Goal: Book appointment/travel/reservation

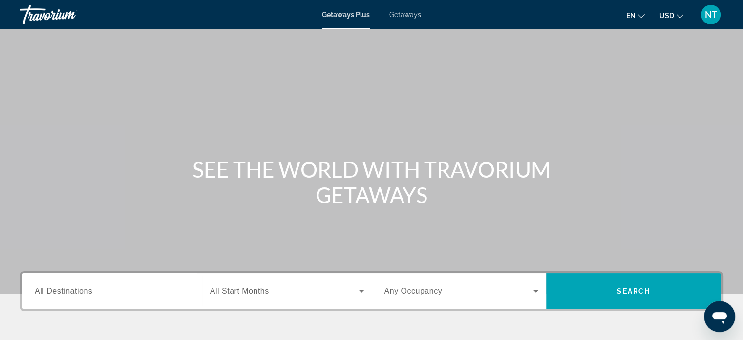
click at [50, 294] on span "All Destinations" at bounding box center [64, 290] width 58 height 8
click at [50, 294] on input "Destination All Destinations" at bounding box center [112, 291] width 154 height 12
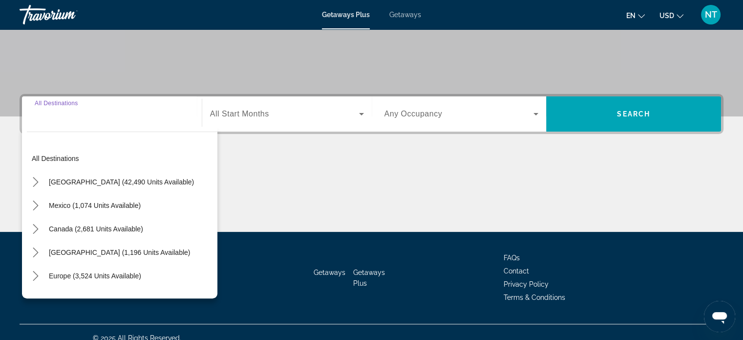
scroll to position [188, 0]
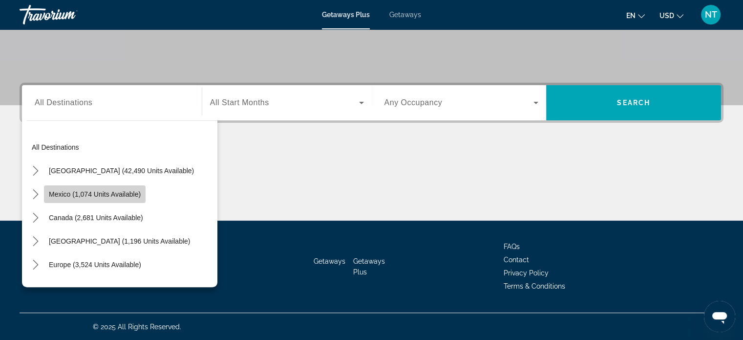
click at [95, 193] on span "Mexico (1,074 units available)" at bounding box center [95, 194] width 92 height 8
type input "**********"
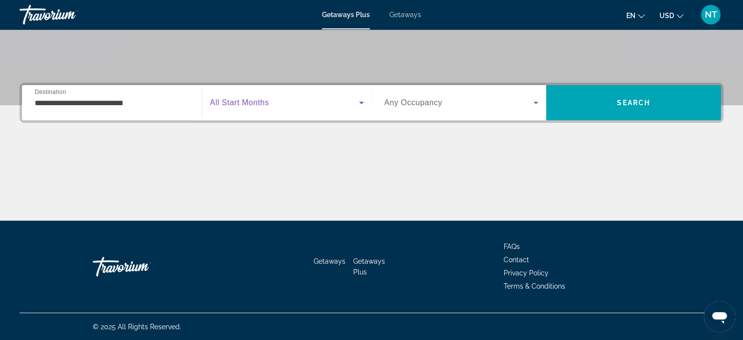
click at [362, 105] on icon "Search widget" at bounding box center [362, 103] width 12 height 12
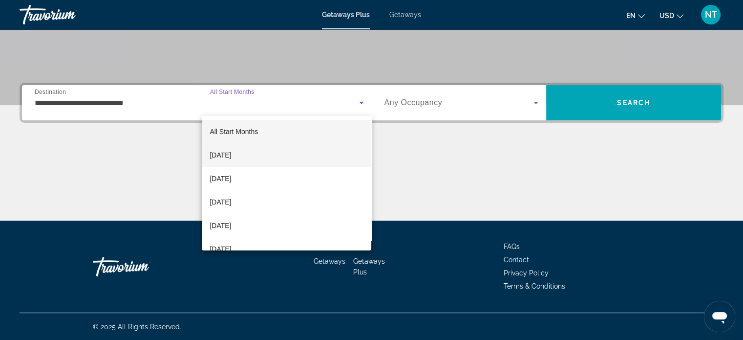
click at [231, 156] on span "[DATE]" at bounding box center [220, 155] width 21 height 12
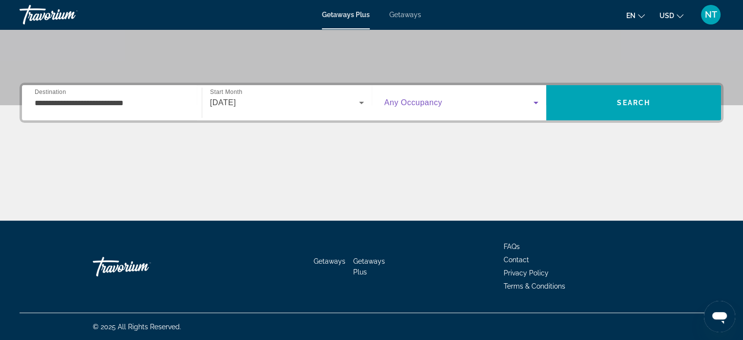
click at [535, 102] on icon "Search widget" at bounding box center [536, 103] width 5 height 2
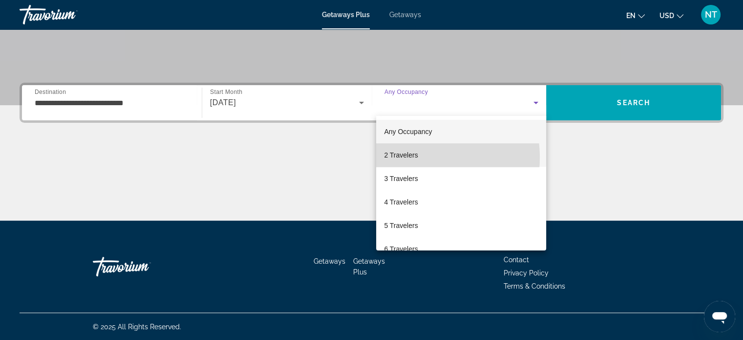
click at [411, 157] on span "2 Travelers" at bounding box center [401, 155] width 34 height 12
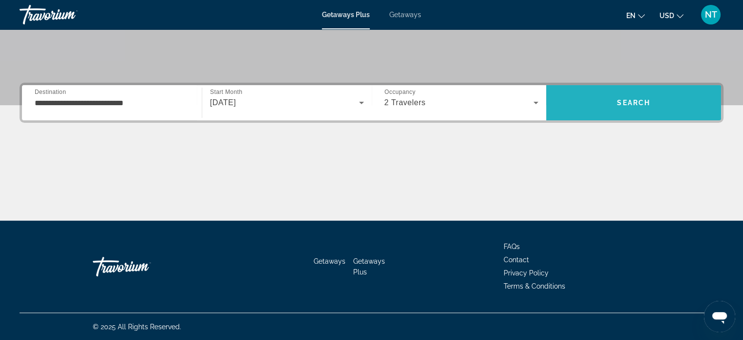
click at [625, 100] on span "Search" at bounding box center [633, 103] width 33 height 8
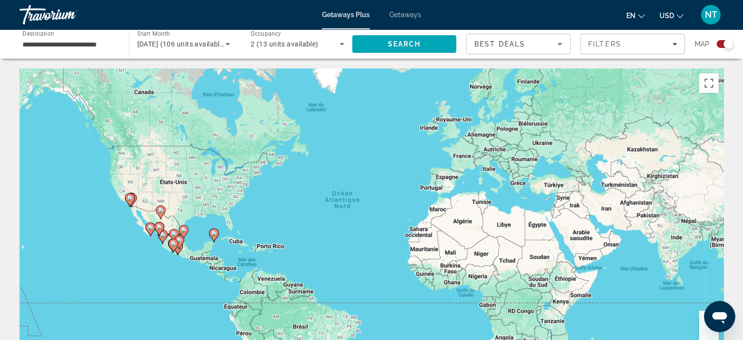
click at [214, 239] on icon "Main content" at bounding box center [213, 235] width 9 height 13
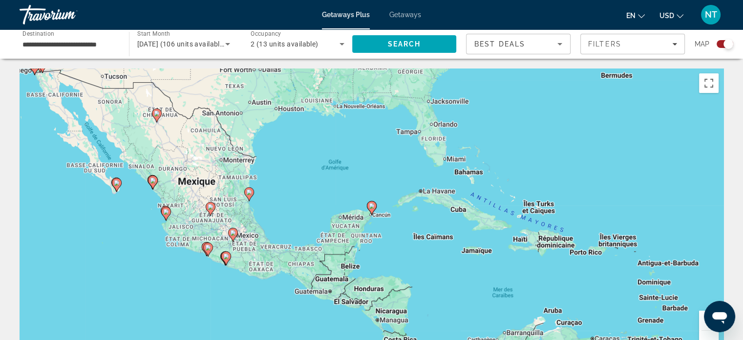
click at [371, 214] on icon "Main content" at bounding box center [371, 207] width 9 height 13
type input "**********"
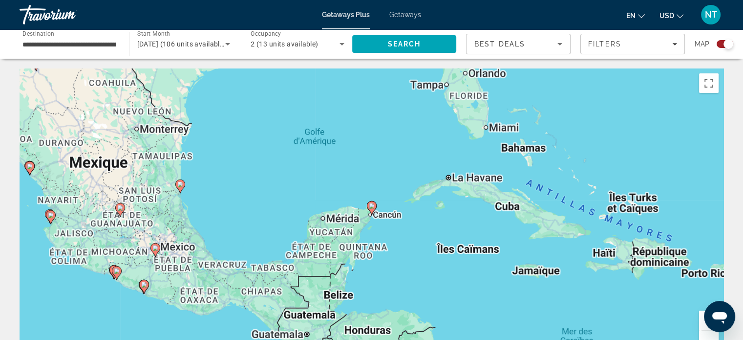
click at [371, 214] on icon "Main content" at bounding box center [371, 207] width 9 height 13
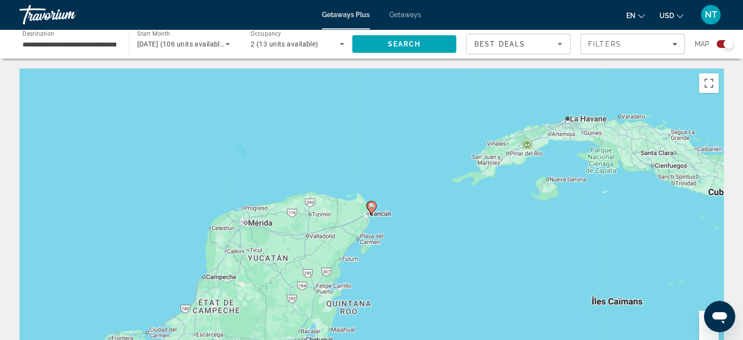
click at [371, 214] on icon "Main content" at bounding box center [371, 207] width 9 height 13
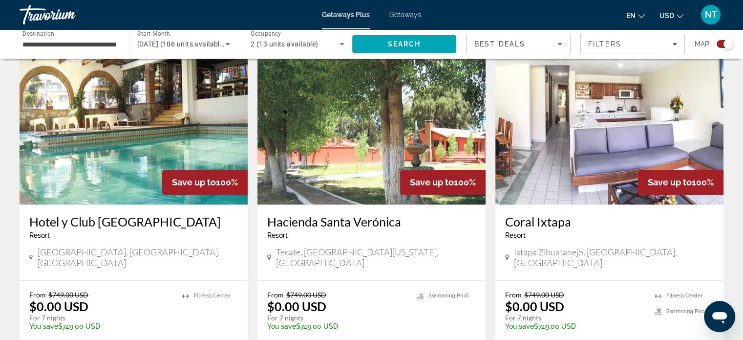
scroll to position [1558, 0]
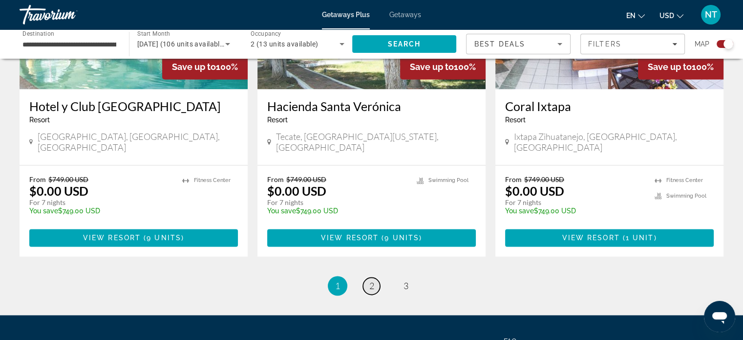
click at [369, 280] on span "2" at bounding box center [371, 285] width 5 height 11
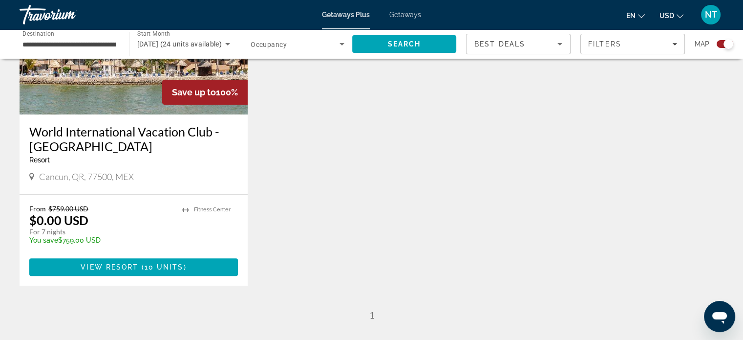
scroll to position [440, 0]
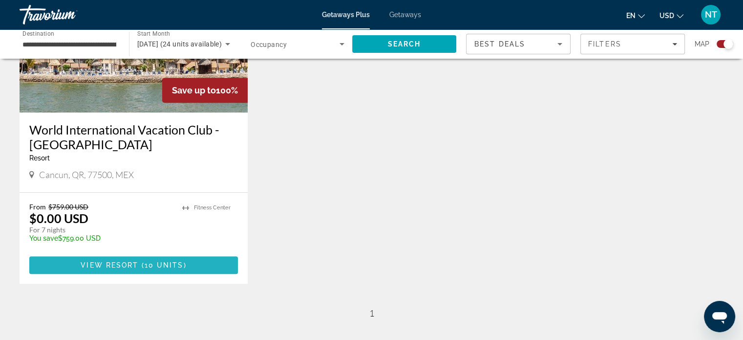
click at [156, 261] on span "10 units" at bounding box center [164, 265] width 39 height 8
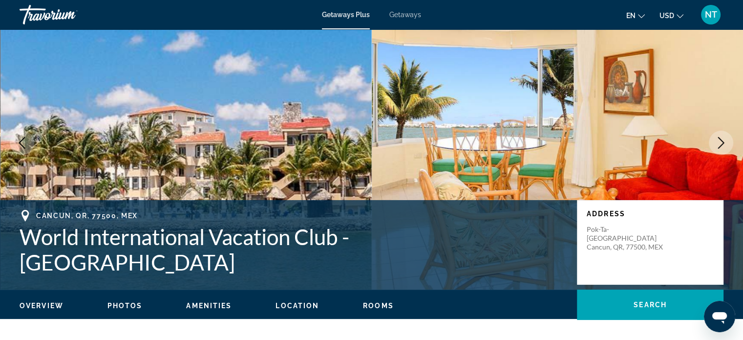
scroll to position [28, 0]
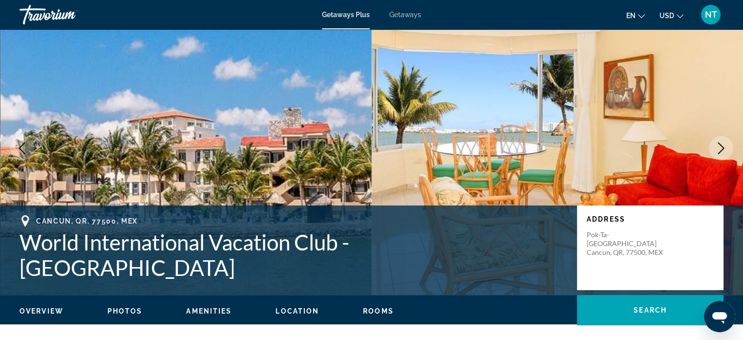
click at [723, 143] on icon "Next image" at bounding box center [721, 148] width 12 height 12
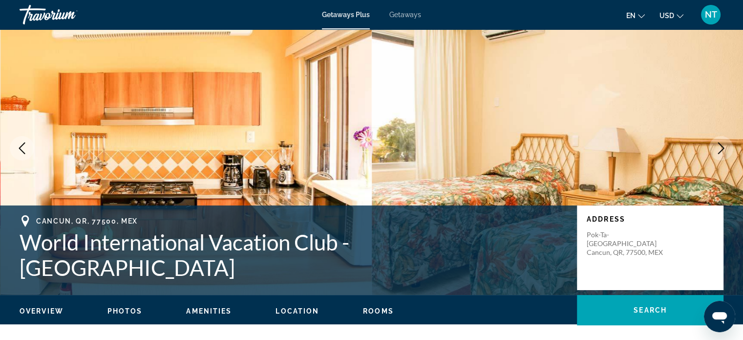
click at [723, 143] on icon "Next image" at bounding box center [721, 148] width 12 height 12
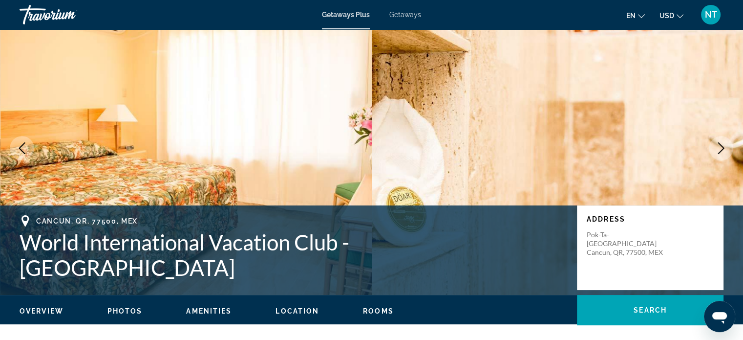
click at [723, 143] on icon "Next image" at bounding box center [721, 148] width 12 height 12
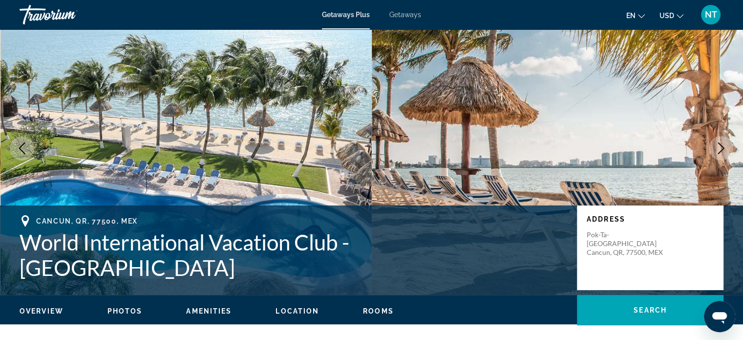
click at [723, 143] on icon "Next image" at bounding box center [721, 148] width 12 height 12
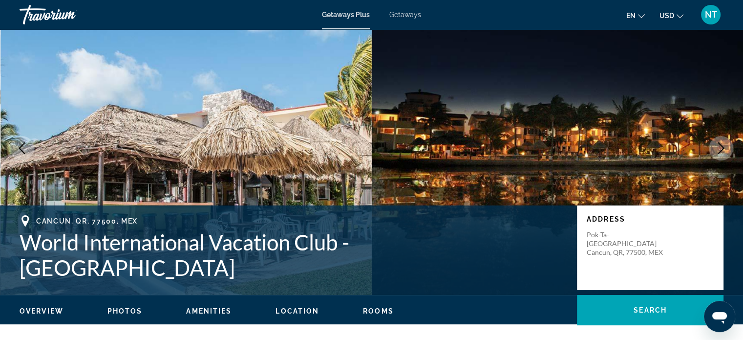
click at [723, 143] on icon "Next image" at bounding box center [721, 148] width 12 height 12
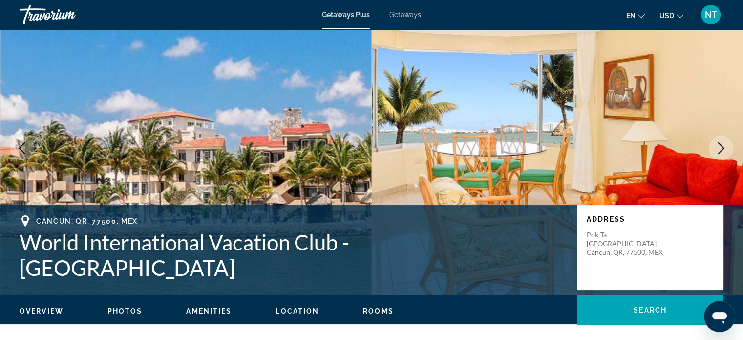
click at [723, 143] on icon "Next image" at bounding box center [721, 148] width 12 height 12
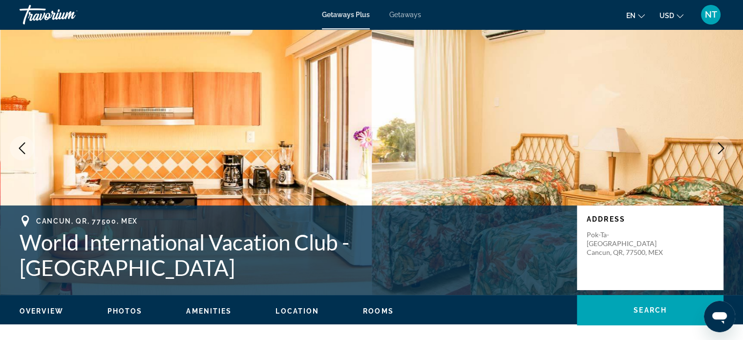
click at [723, 143] on icon "Next image" at bounding box center [721, 148] width 12 height 12
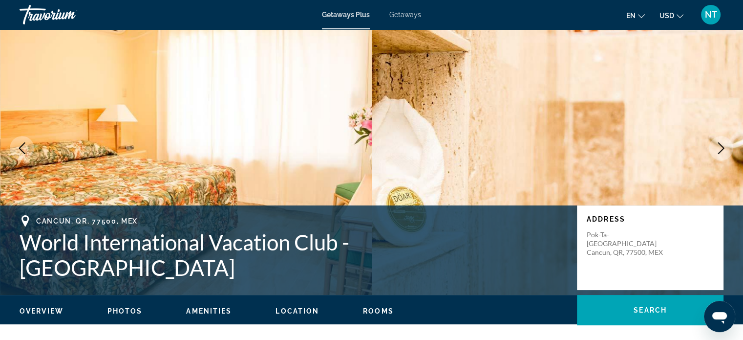
click at [723, 143] on icon "Next image" at bounding box center [721, 148] width 12 height 12
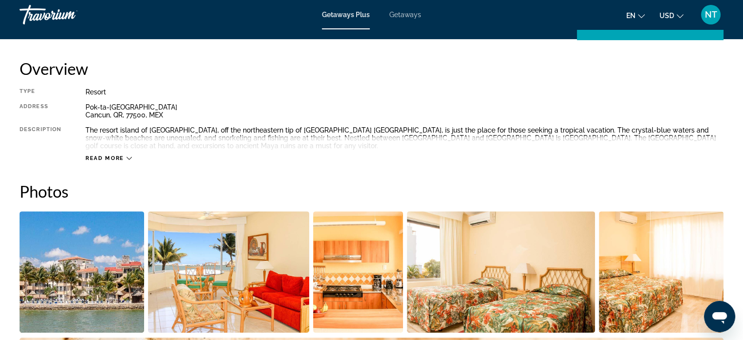
scroll to position [308, 0]
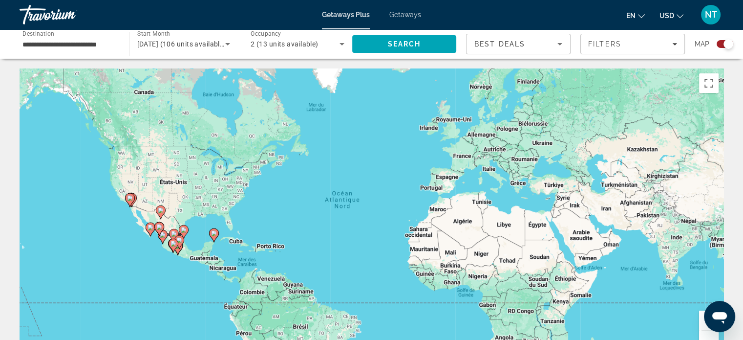
click at [177, 254] on icon "Main content" at bounding box center [178, 248] width 10 height 14
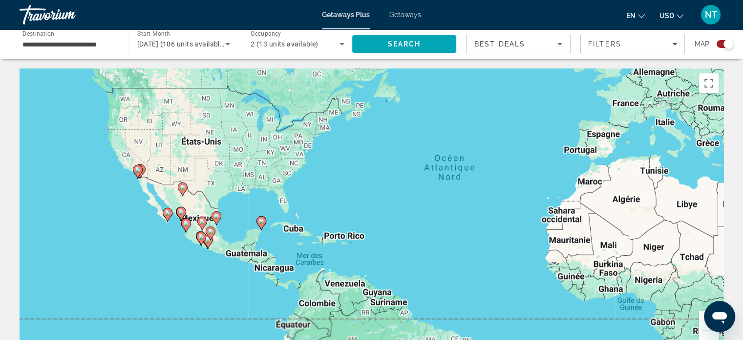
click at [177, 254] on div "Pour activer le glissement du marqueur avec le clavier, appuyez sur Alt+Entrée.…" at bounding box center [372, 214] width 704 height 293
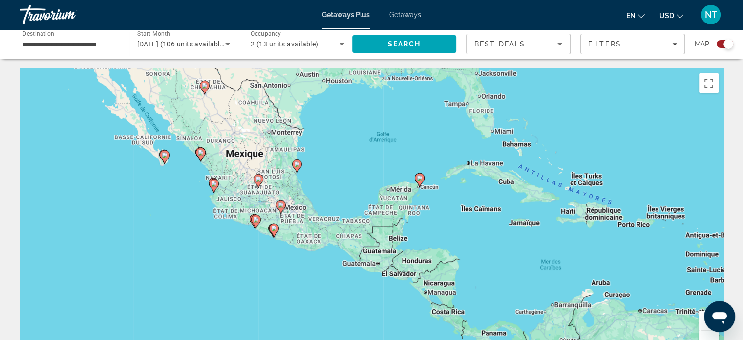
click at [281, 255] on div "Pour activer le glissement du marqueur avec le clavier, appuyez sur Alt+Entrée.…" at bounding box center [372, 214] width 704 height 293
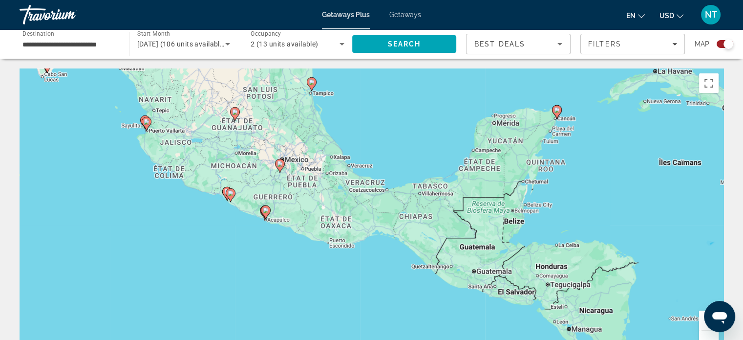
click at [557, 115] on icon "Main content" at bounding box center [556, 112] width 9 height 13
type input "**********"
